Goal: Check status: Check status

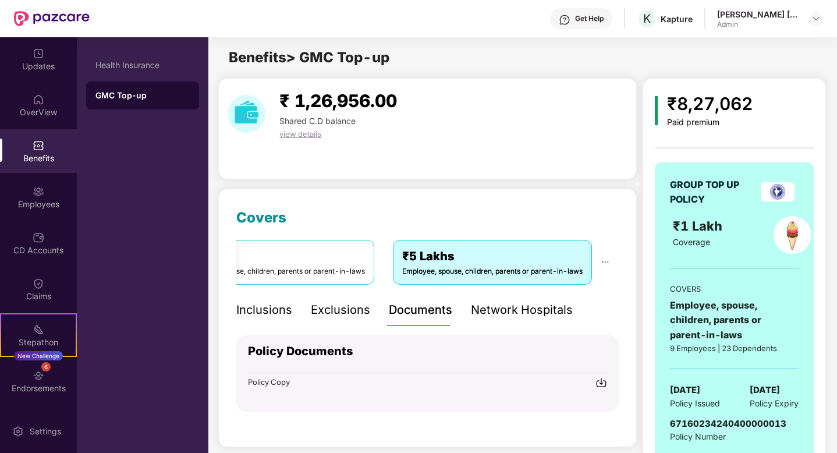
scroll to position [155, 0]
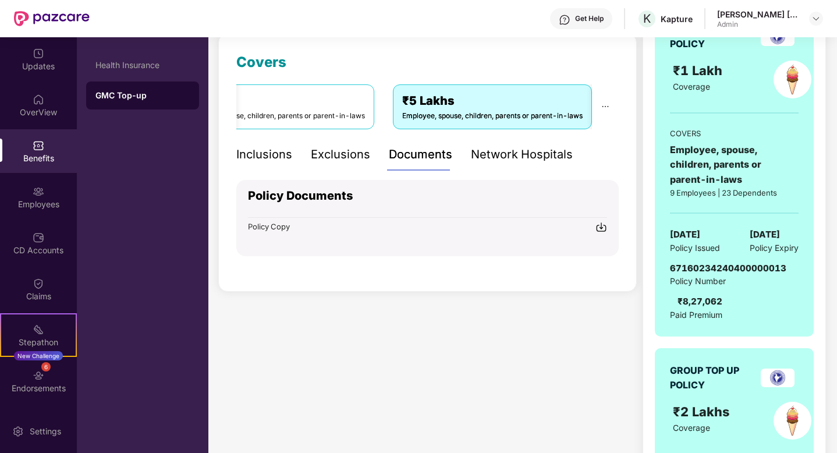
click at [261, 158] on div "Inclusions" at bounding box center [264, 154] width 56 height 18
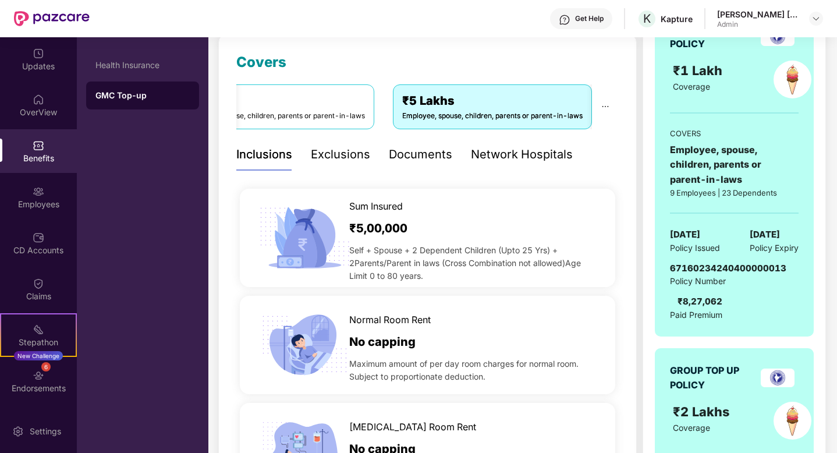
click at [545, 148] on div "Network Hospitals" at bounding box center [522, 154] width 102 height 18
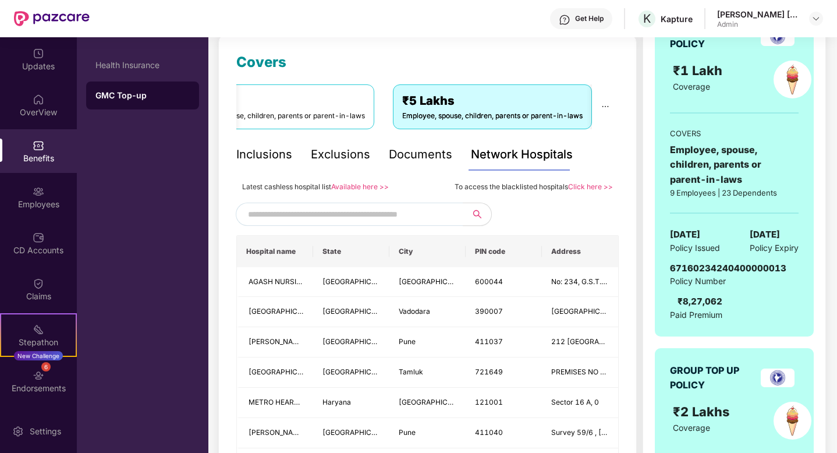
click at [432, 149] on div "Documents" at bounding box center [420, 154] width 63 height 18
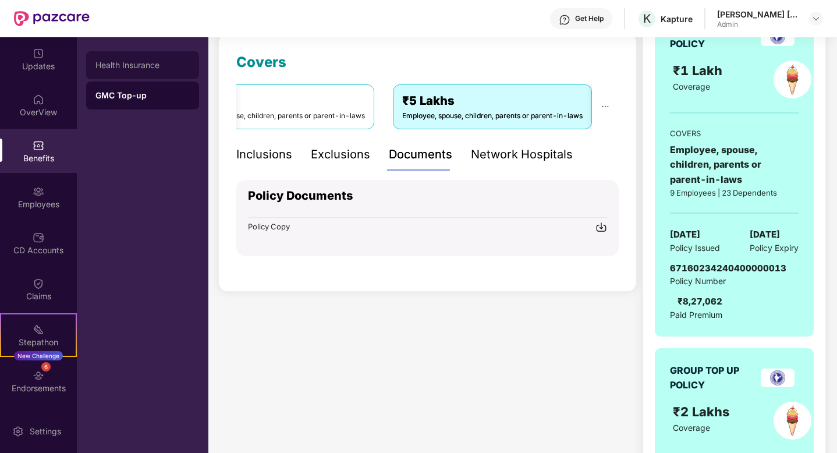
click at [145, 67] on div "Health Insurance" at bounding box center [142, 65] width 94 height 9
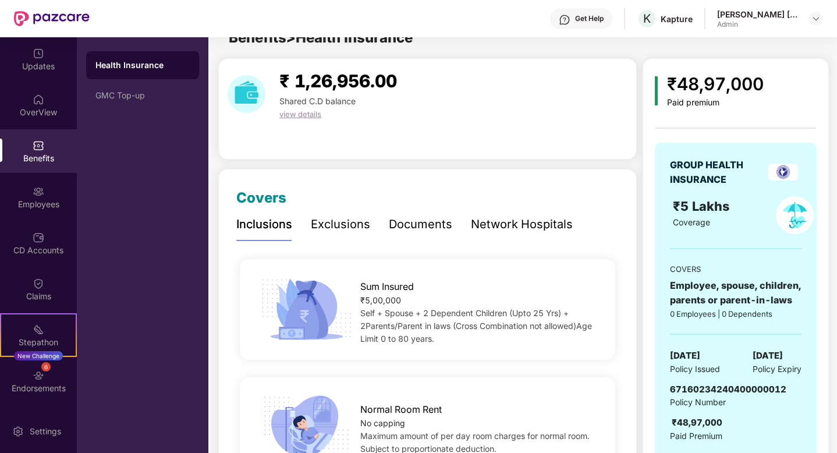
scroll to position [155, 0]
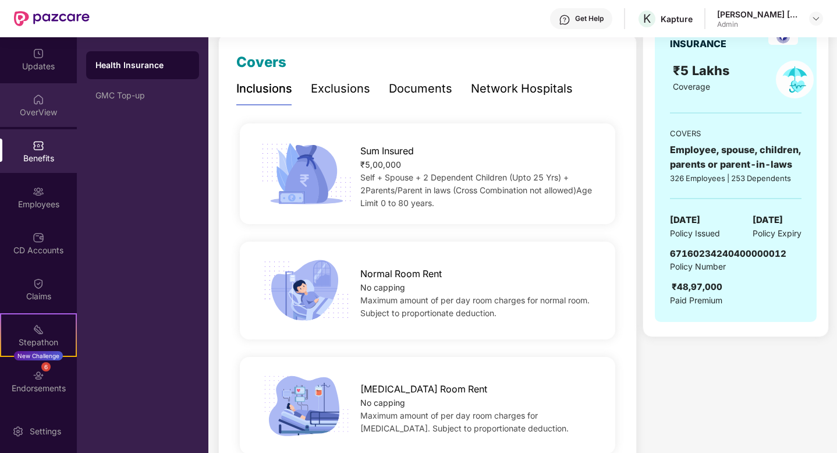
click at [34, 107] on div "OverView" at bounding box center [38, 112] width 77 height 12
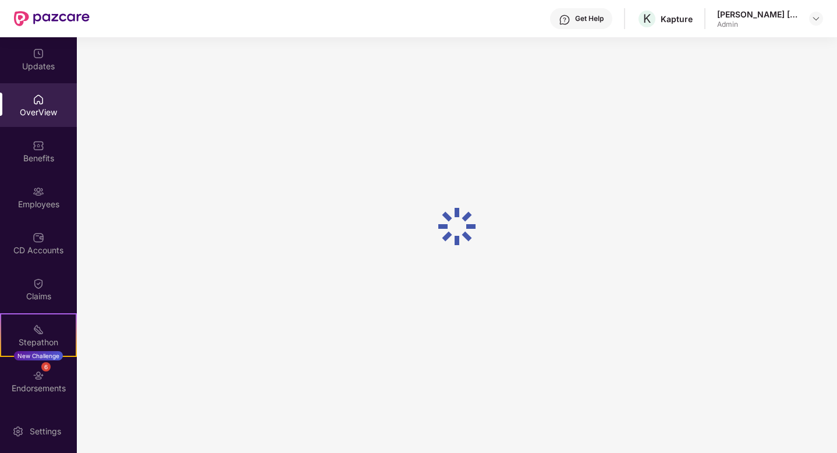
scroll to position [37, 0]
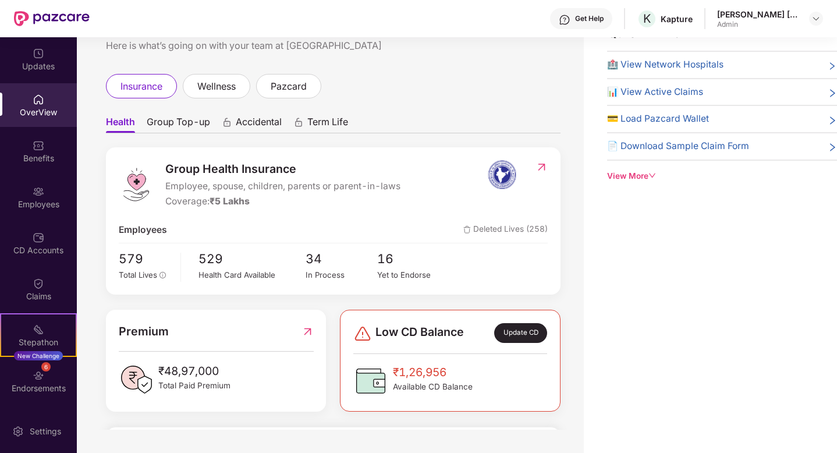
click at [205, 120] on span "Group Top-up" at bounding box center [178, 124] width 63 height 17
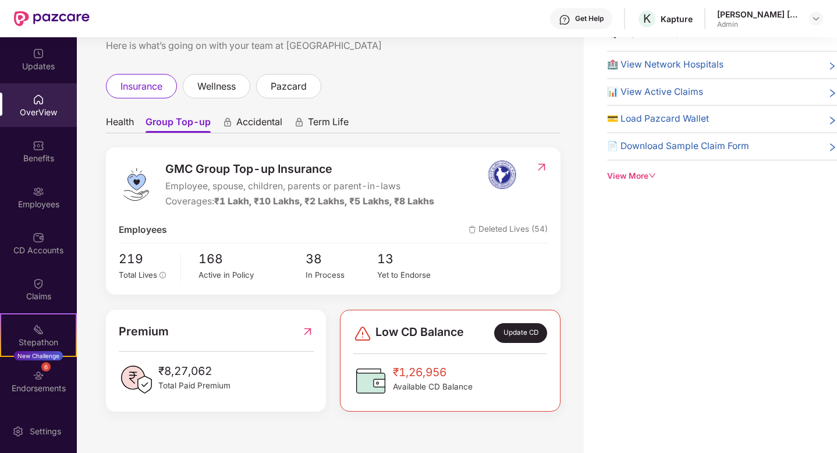
click at [543, 167] on img at bounding box center [541, 167] width 12 height 12
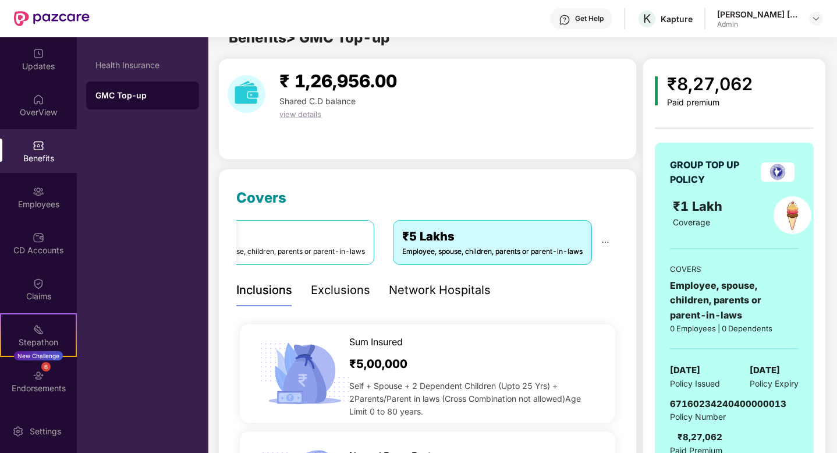
scroll to position [155, 0]
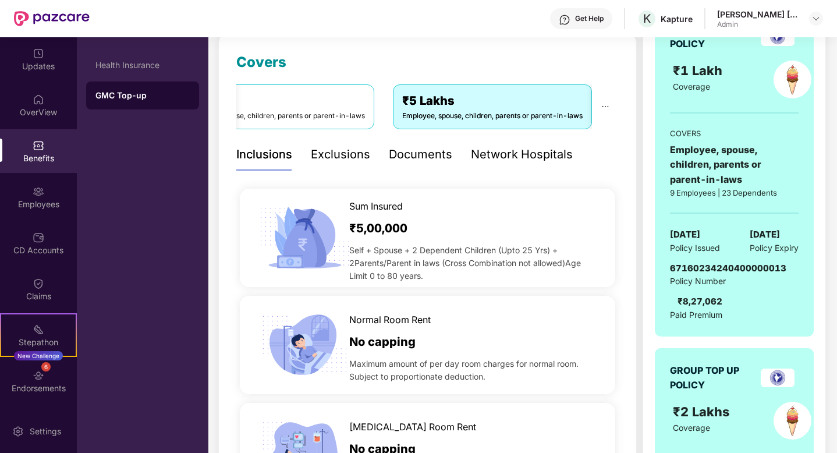
click at [422, 163] on div "Documents" at bounding box center [420, 154] width 63 height 18
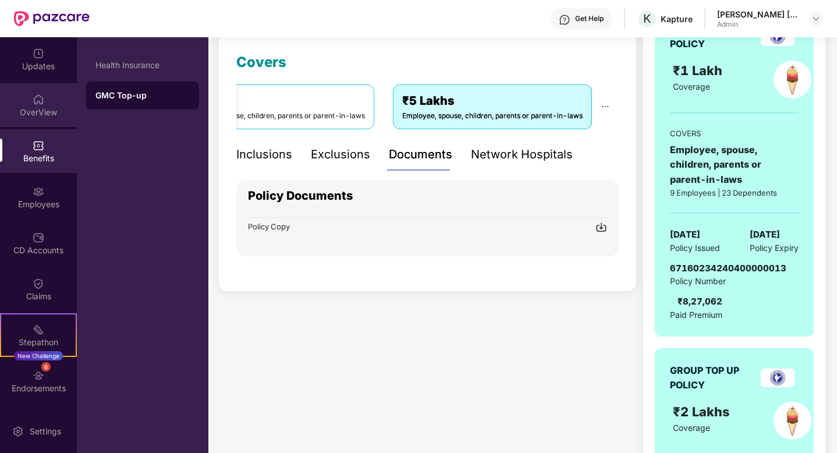
click at [45, 108] on div "OverView" at bounding box center [38, 112] width 77 height 12
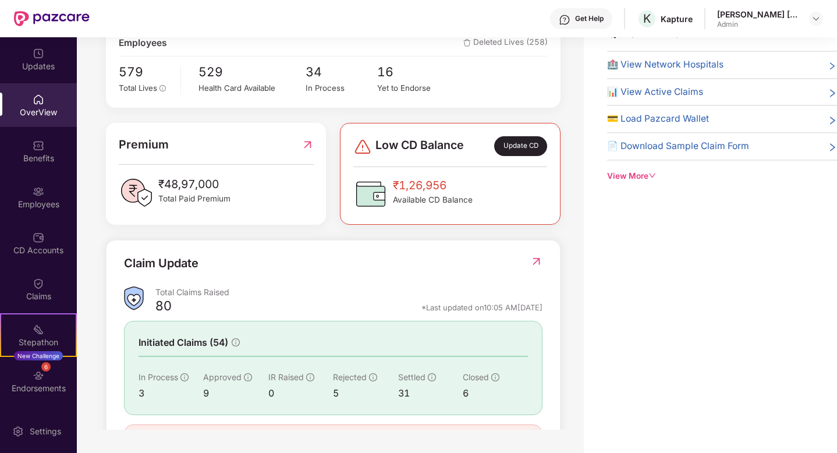
scroll to position [264, 0]
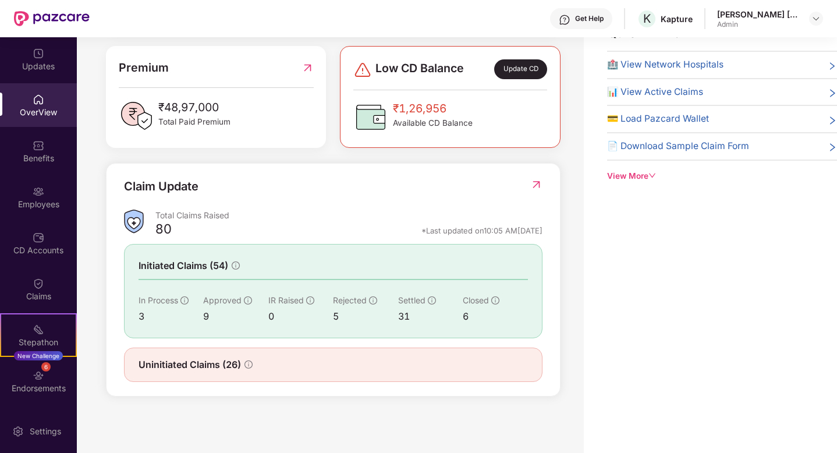
click at [533, 181] on img at bounding box center [536, 185] width 12 height 12
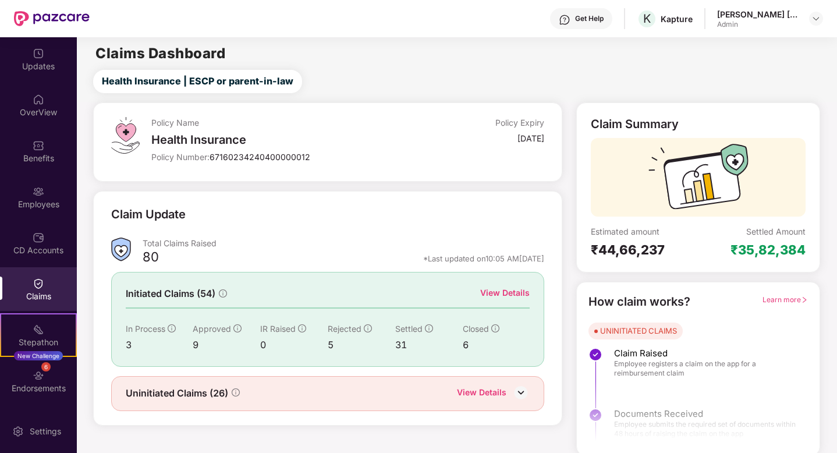
scroll to position [3, 0]
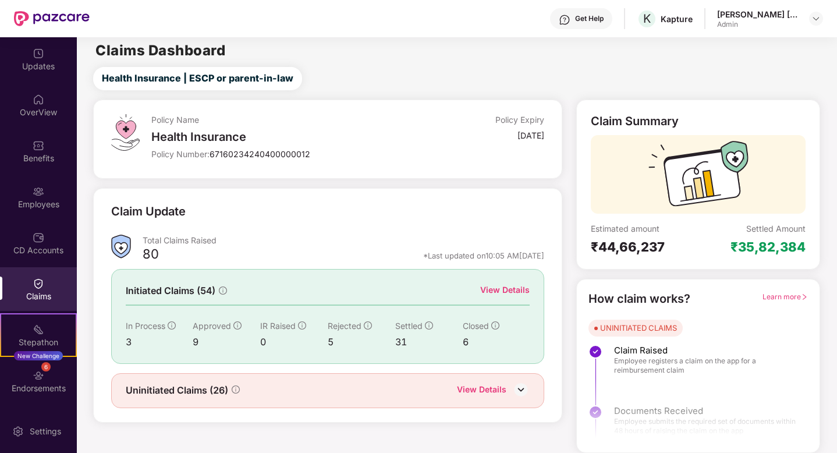
click at [544, 107] on div "Policy Name Health Insurance Policy Number: 67160234240400000012 Policy Expiry …" at bounding box center [327, 138] width 469 height 79
click at [585, 80] on div "Health Insurance | ESCP or parent-in-law" at bounding box center [458, 78] width 755 height 23
click at [504, 286] on div "View Details" at bounding box center [504, 289] width 49 height 13
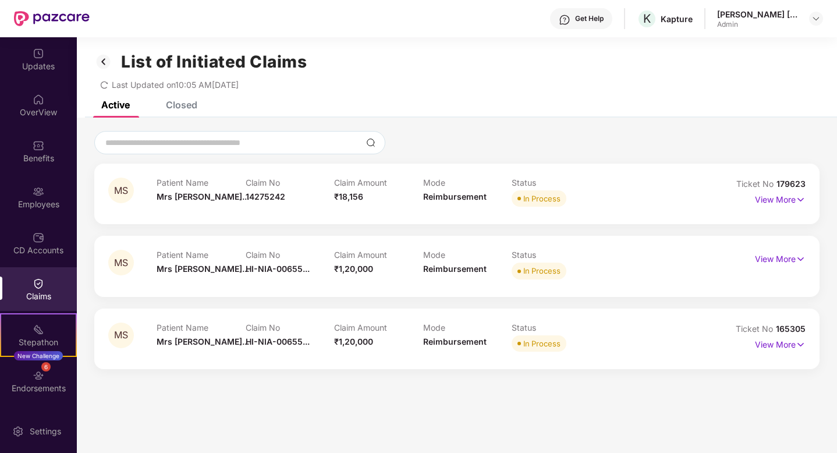
click at [177, 116] on div "Closed" at bounding box center [172, 105] width 49 height 26
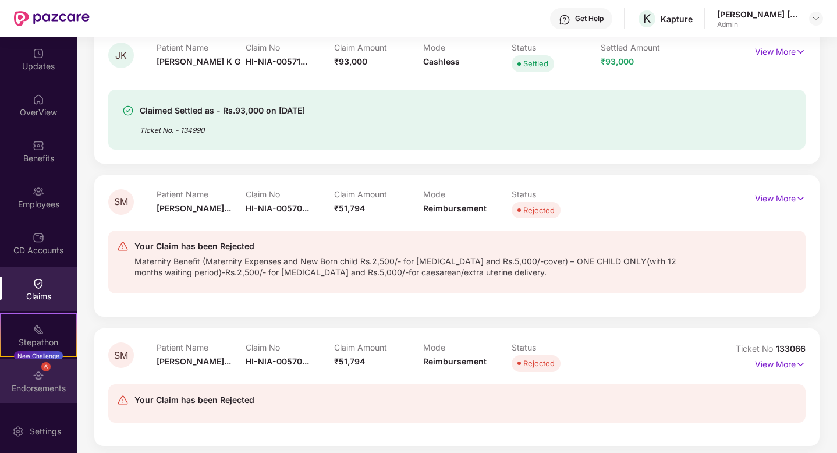
scroll to position [88, 0]
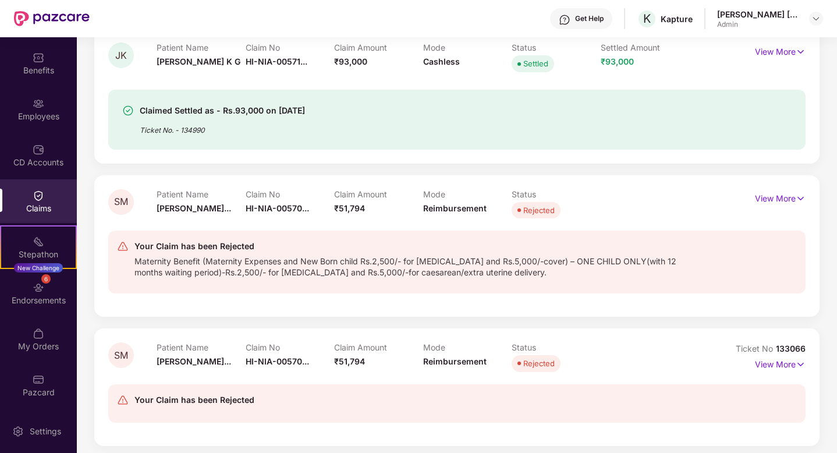
click at [41, 200] on img at bounding box center [39, 196] width 12 height 12
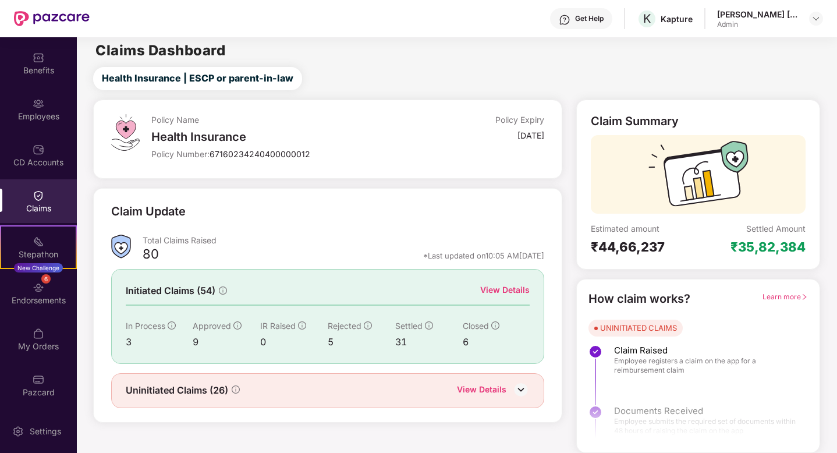
scroll to position [3, 0]
click at [498, 288] on div "View Details" at bounding box center [504, 289] width 49 height 13
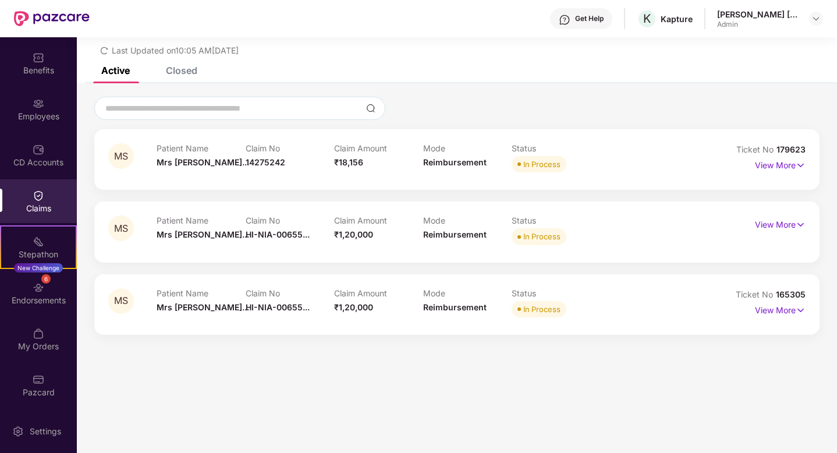
click at [180, 74] on div "Closed" at bounding box center [181, 71] width 31 height 12
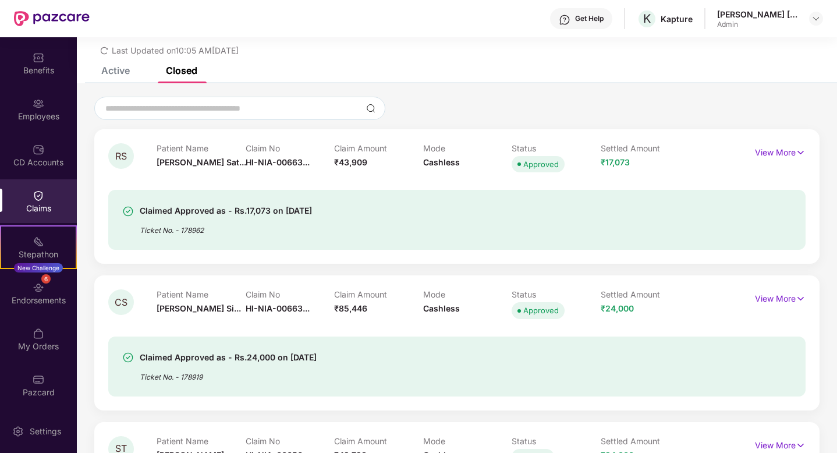
click at [132, 66] on div "List of Initiated Claims Last Updated on 10:05 AM[DATE]" at bounding box center [457, 33] width 760 height 67
click at [117, 70] on div "Active" at bounding box center [115, 71] width 29 height 12
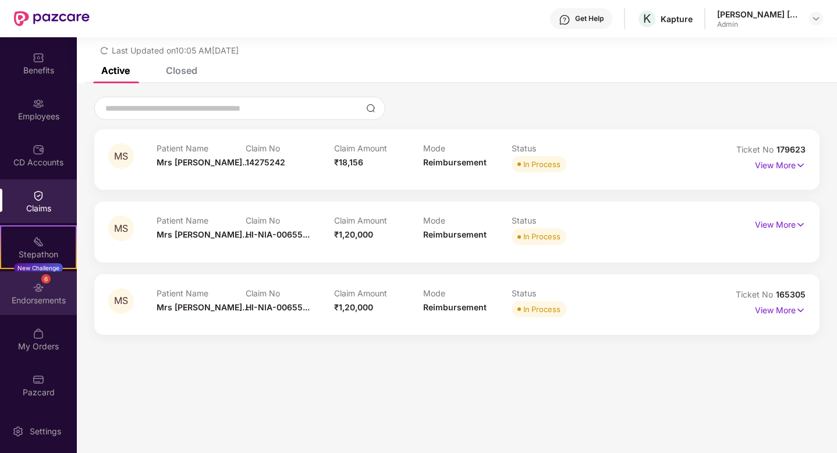
click at [41, 293] on img at bounding box center [39, 288] width 12 height 12
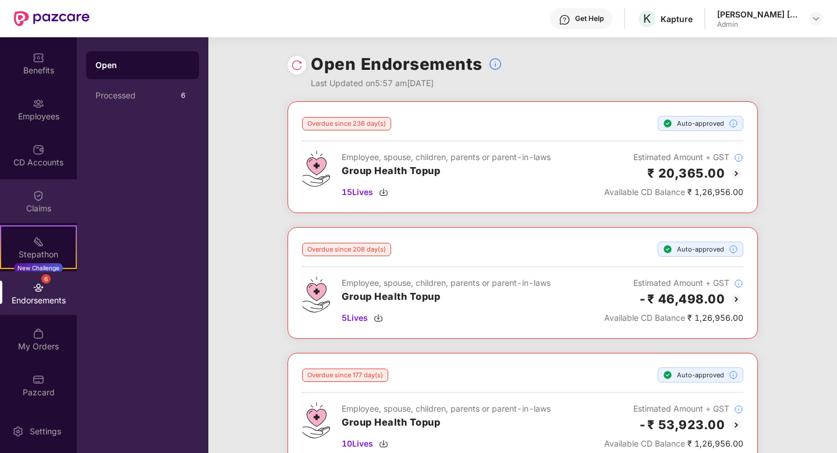
click at [33, 201] on img at bounding box center [39, 196] width 12 height 12
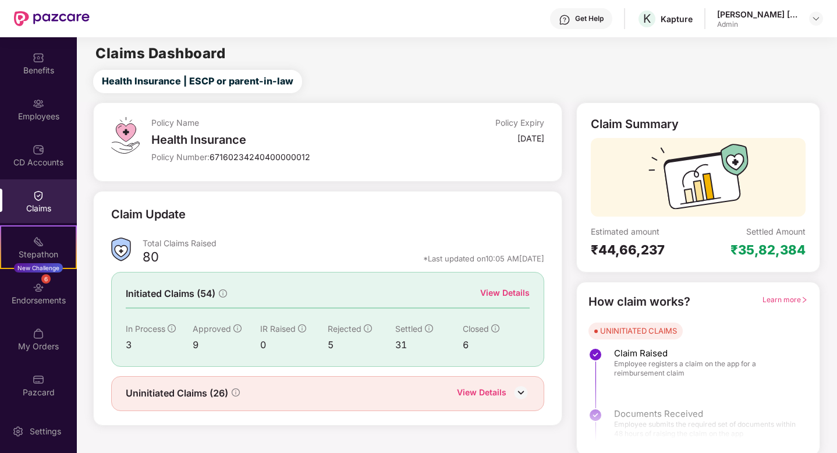
scroll to position [3, 0]
